Goal: Task Accomplishment & Management: Manage account settings

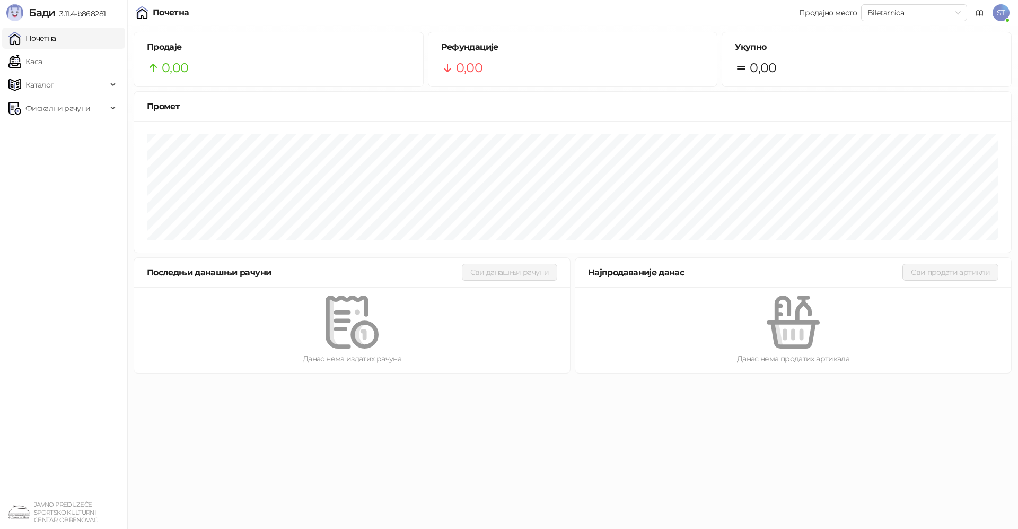
click at [998, 13] on span "ST" at bounding box center [1001, 12] width 17 height 17
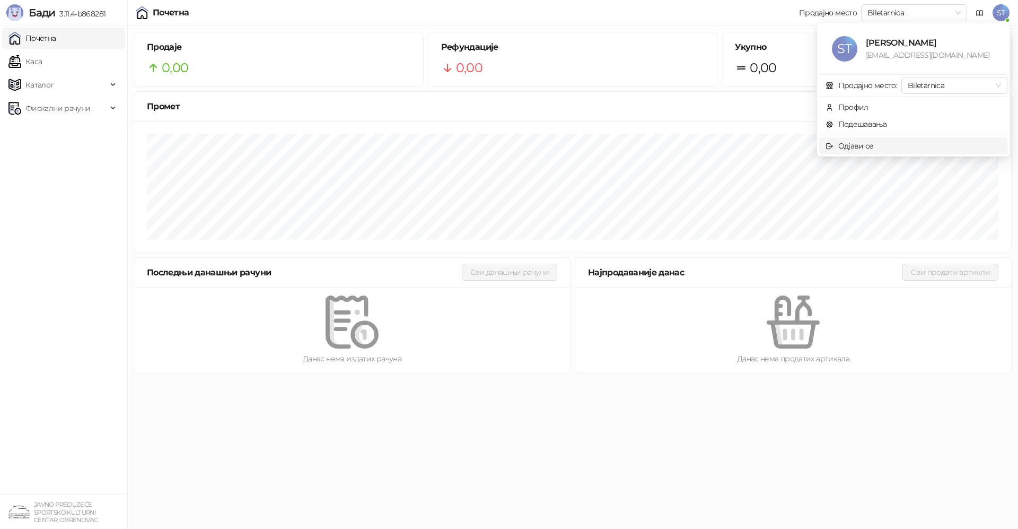
click at [868, 150] on div "Одјави се" at bounding box center [857, 146] width 36 height 12
